Goal: Task Accomplishment & Management: Manage account settings

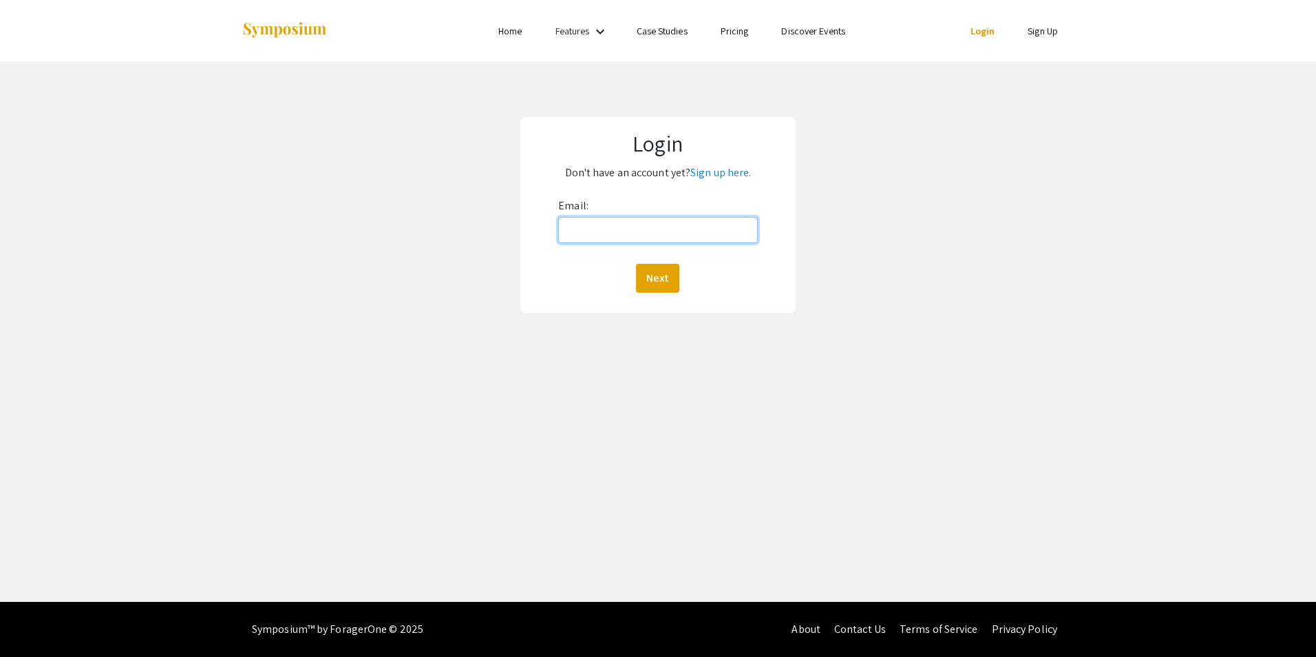
click at [699, 226] on input "Email:" at bounding box center [657, 230] width 199 height 26
type input "[PERSON_NAME][EMAIL_ADDRESS][PERSON_NAME][DOMAIN_NAME]"
click at [643, 273] on button "Next" at bounding box center [657, 278] width 43 height 29
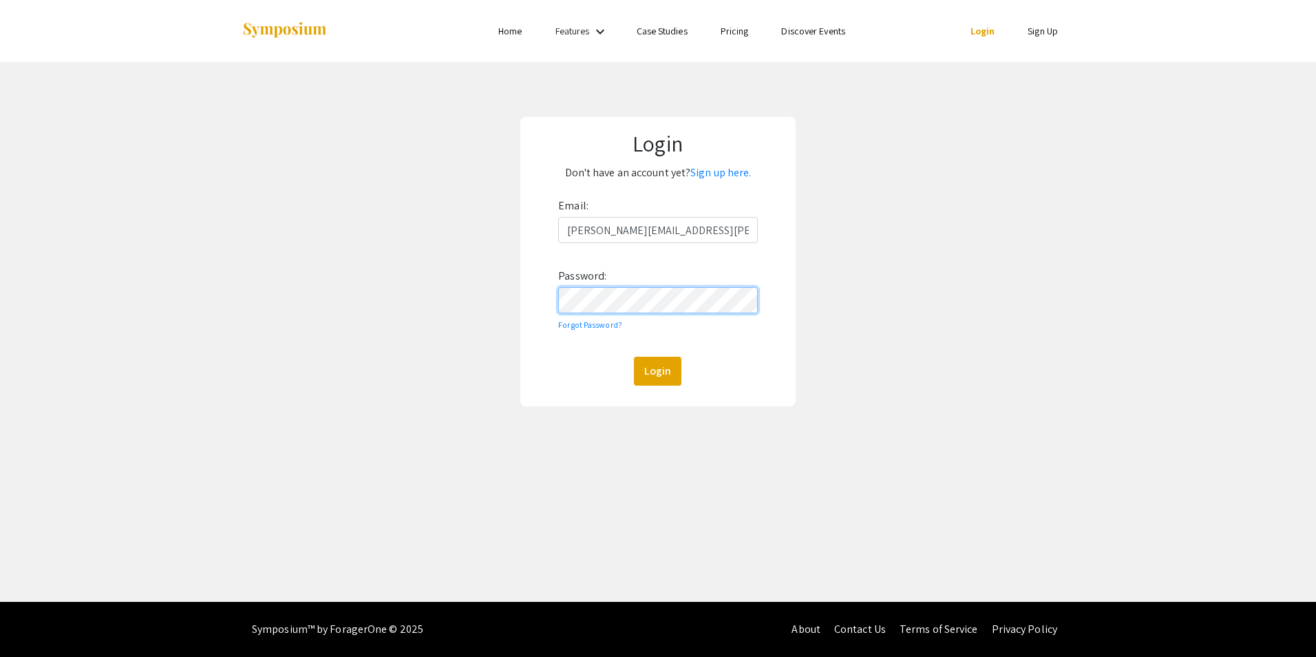
click at [634, 357] on button "Login" at bounding box center [658, 371] width 48 height 29
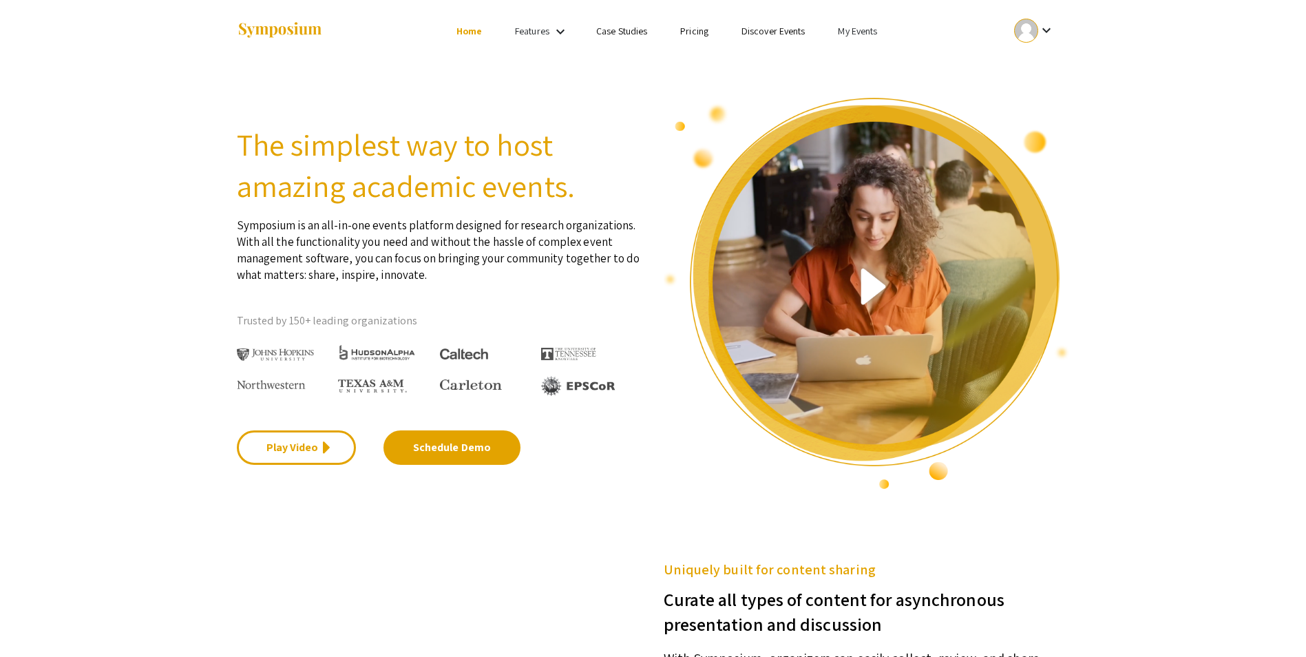
click at [865, 25] on link "My Events" at bounding box center [857, 31] width 39 height 12
click at [887, 65] on button "Events I've organized" at bounding box center [880, 61] width 118 height 33
